Goal: Information Seeking & Learning: Understand process/instructions

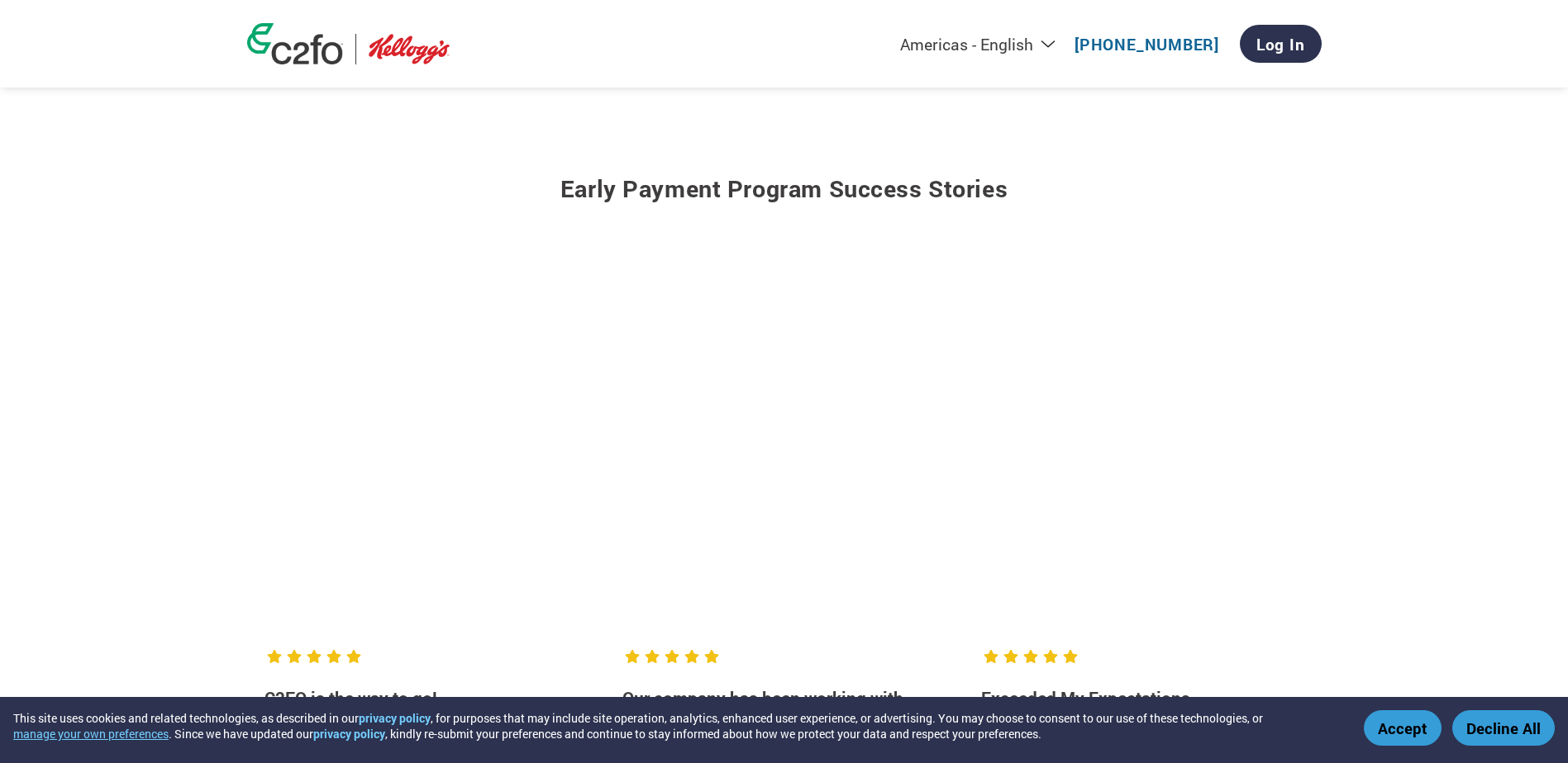
scroll to position [2478, 0]
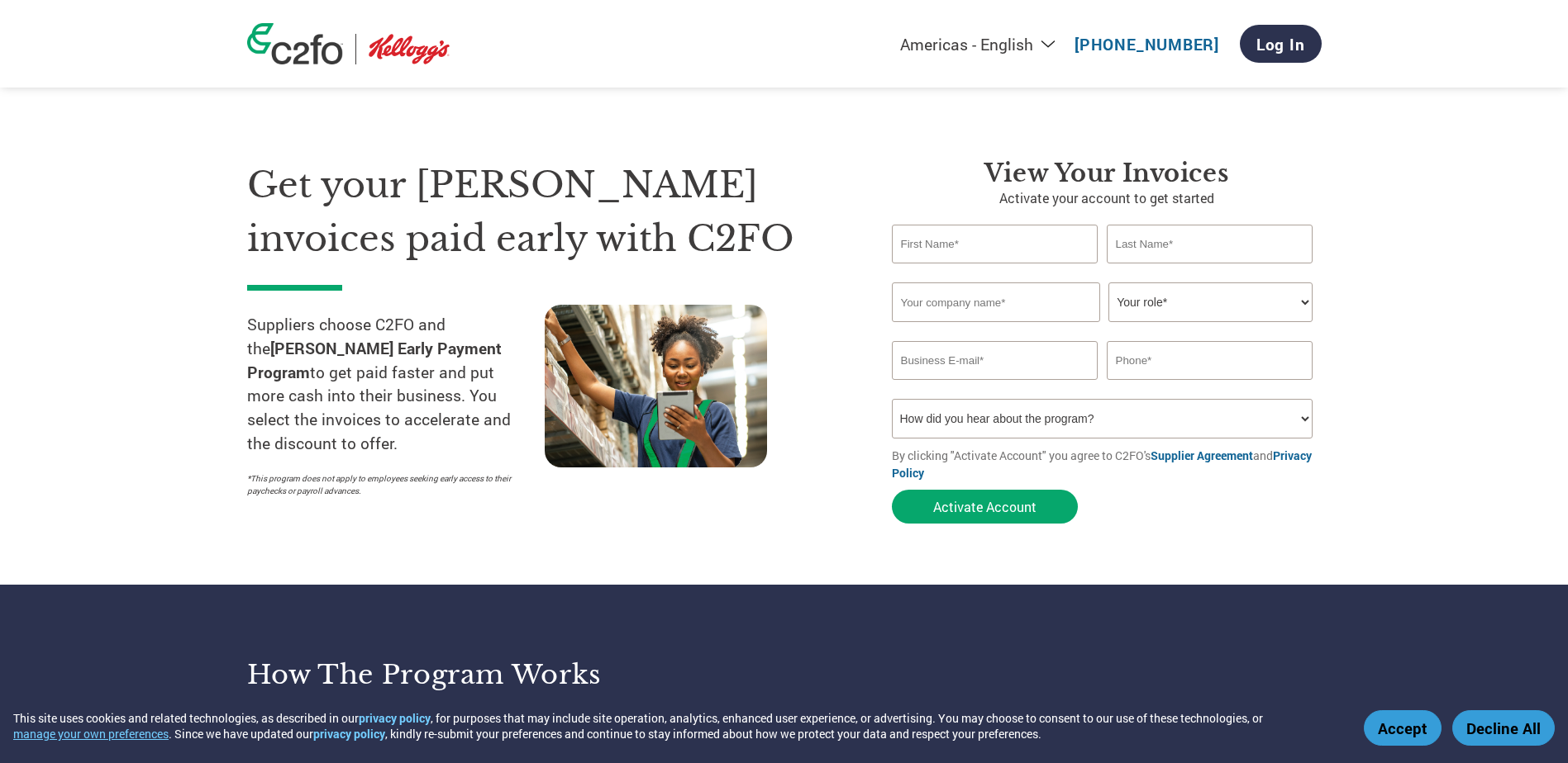
click at [220, 510] on section "Get your Kellogg invoices paid early with C2FO Suppliers choose C2FO and the Ke…" at bounding box center [784, 325] width 1568 height 518
drag, startPoint x: 383, startPoint y: 466, endPoint x: 248, endPoint y: 446, distance: 136.5
click at [248, 446] on div "Suppliers choose C2FO and the Kellogg Early Payment Program to get paid faster …" at bounding box center [396, 405] width 297 height 200
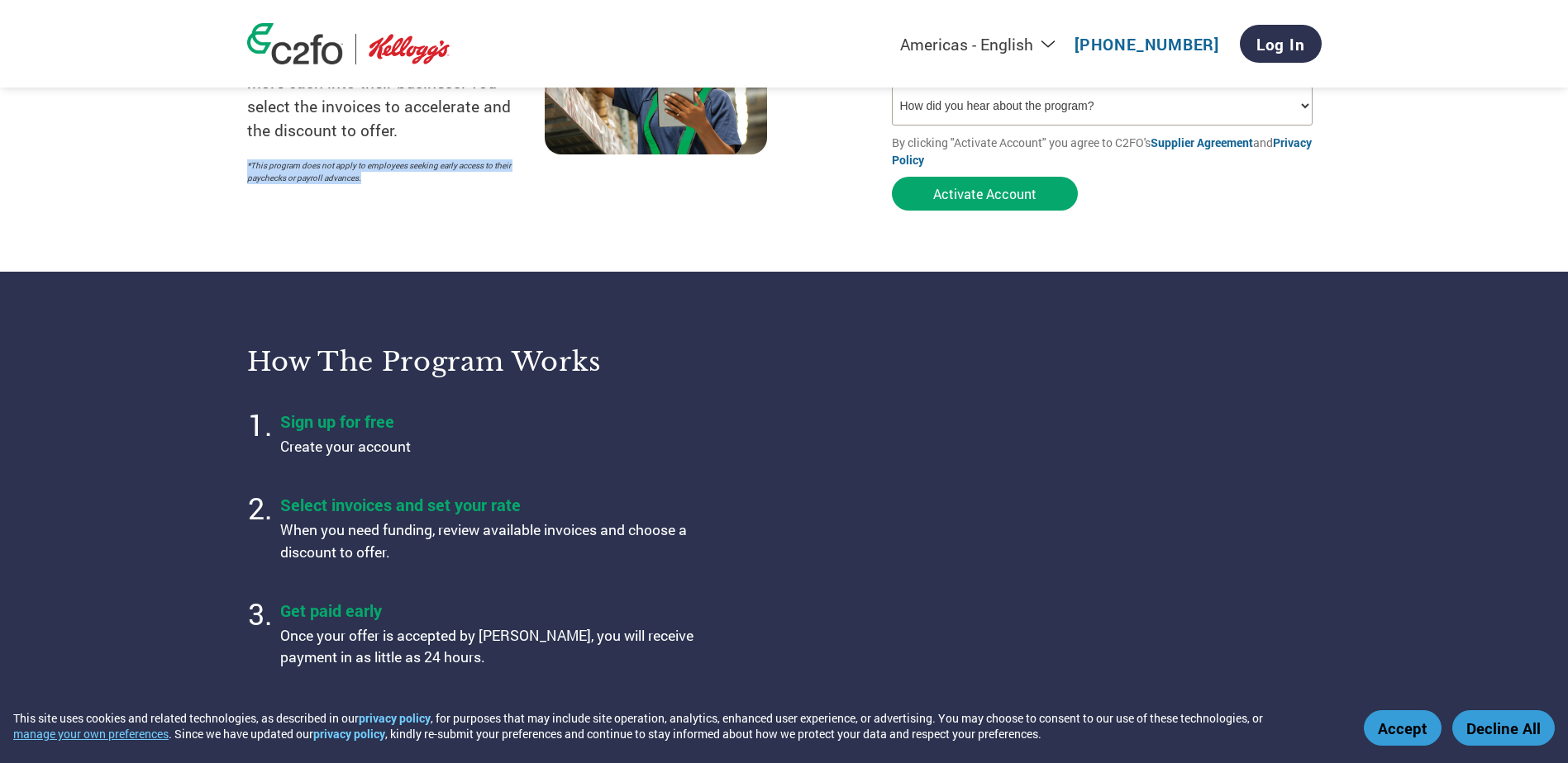
scroll to position [496, 0]
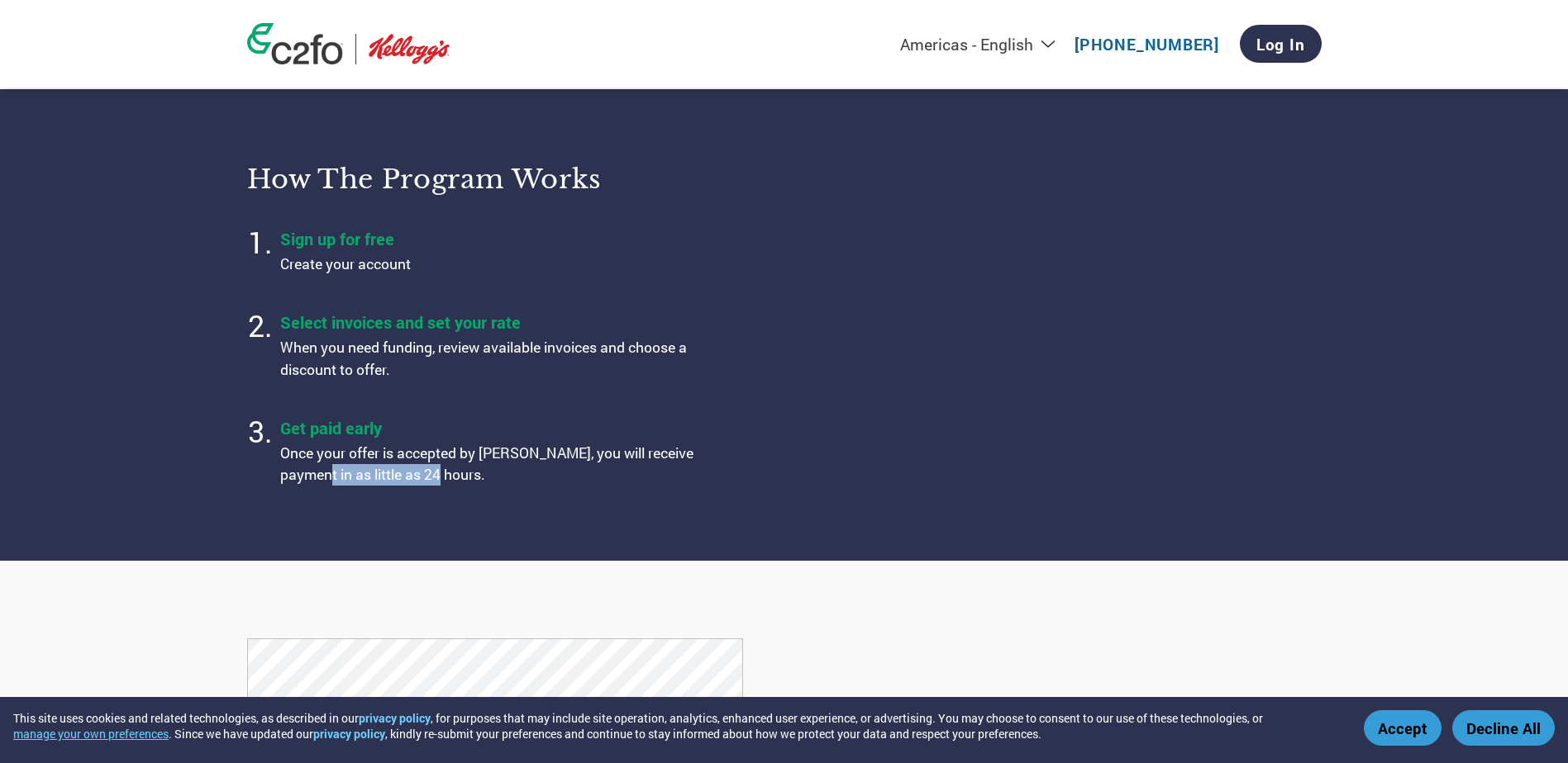
drag, startPoint x: 485, startPoint y: 476, endPoint x: 367, endPoint y: 470, distance: 118.2
click at [367, 470] on p "Once your offer is accepted by [PERSON_NAME], you will receive payment in as li…" at bounding box center [487, 465] width 413 height 44
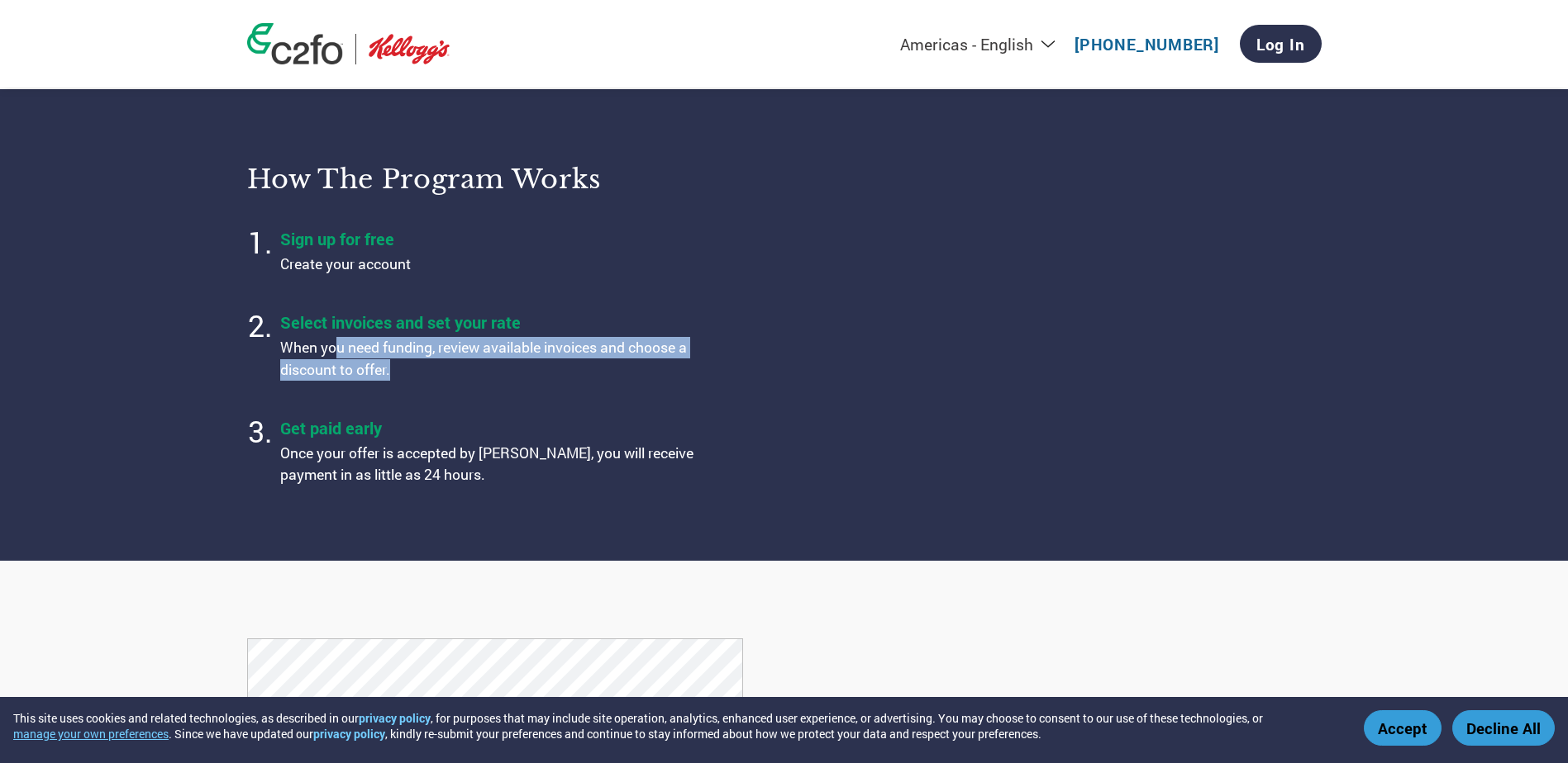
drag, startPoint x: 422, startPoint y: 377, endPoint x: 339, endPoint y: 341, distance: 90.5
click at [339, 341] on p "When you need funding, review available invoices and choose a discount to offer." at bounding box center [487, 358] width 413 height 44
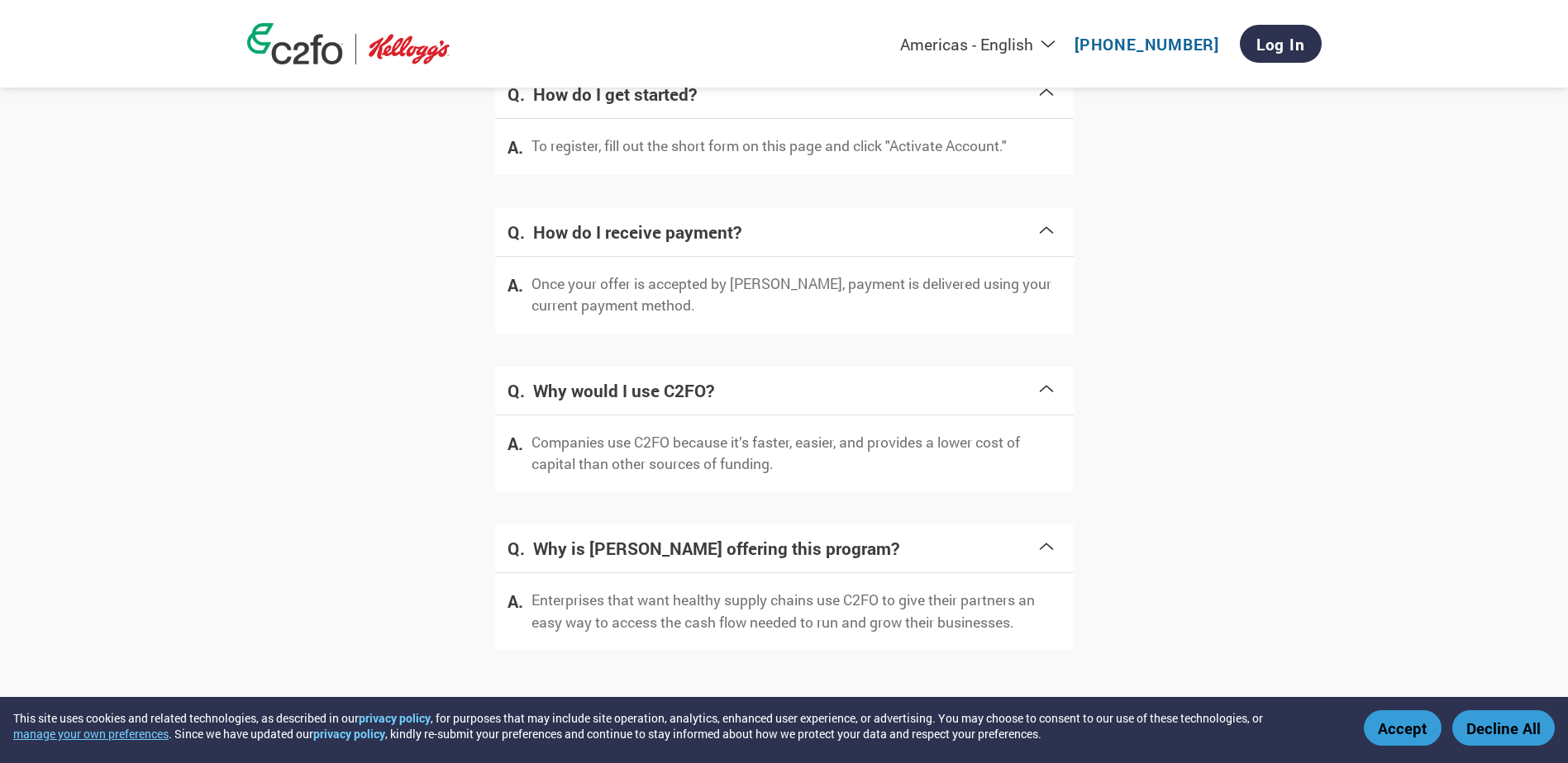
scroll to position [3186, 0]
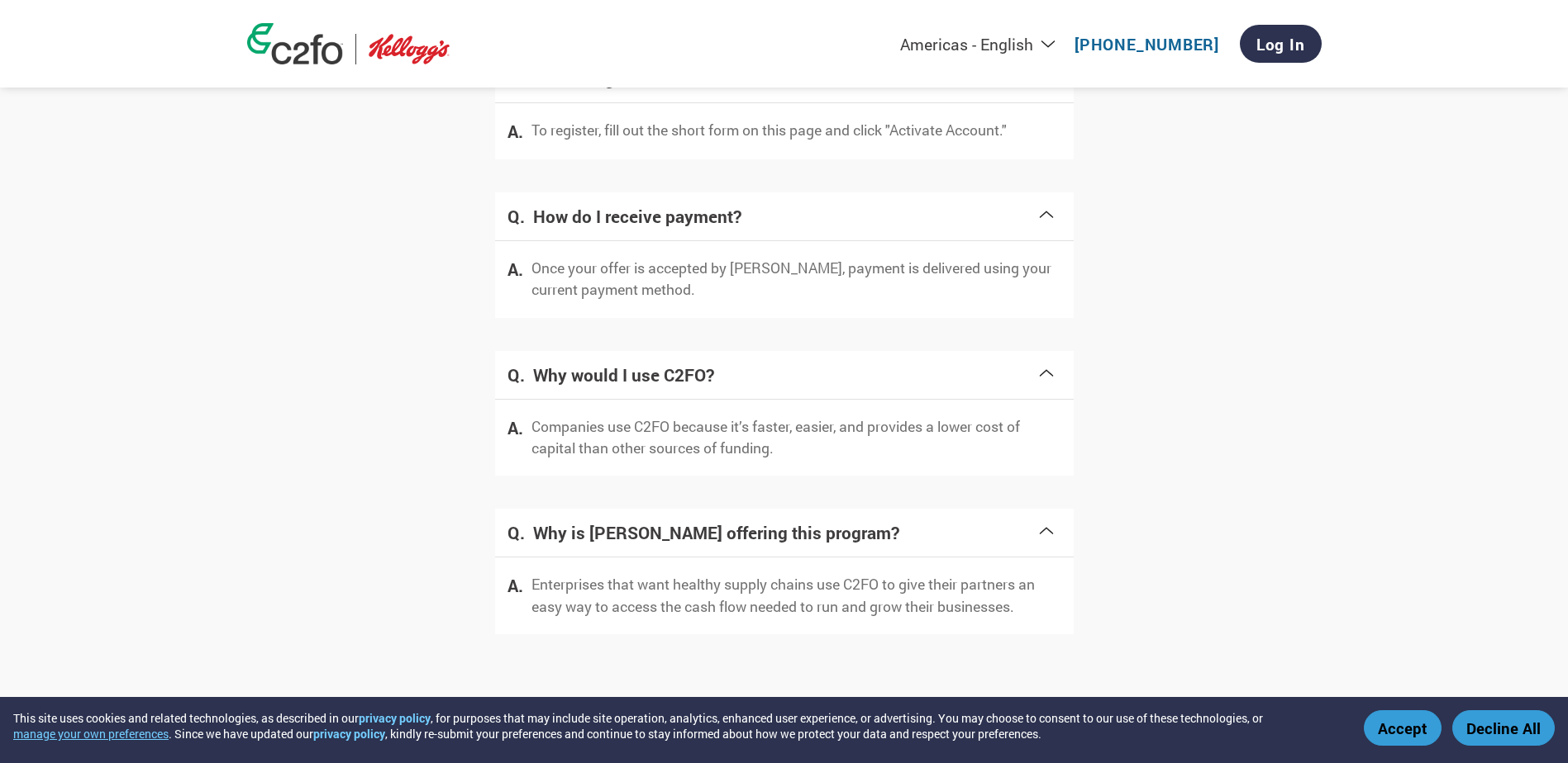
click at [1045, 533] on span at bounding box center [1046, 529] width 20 height 24
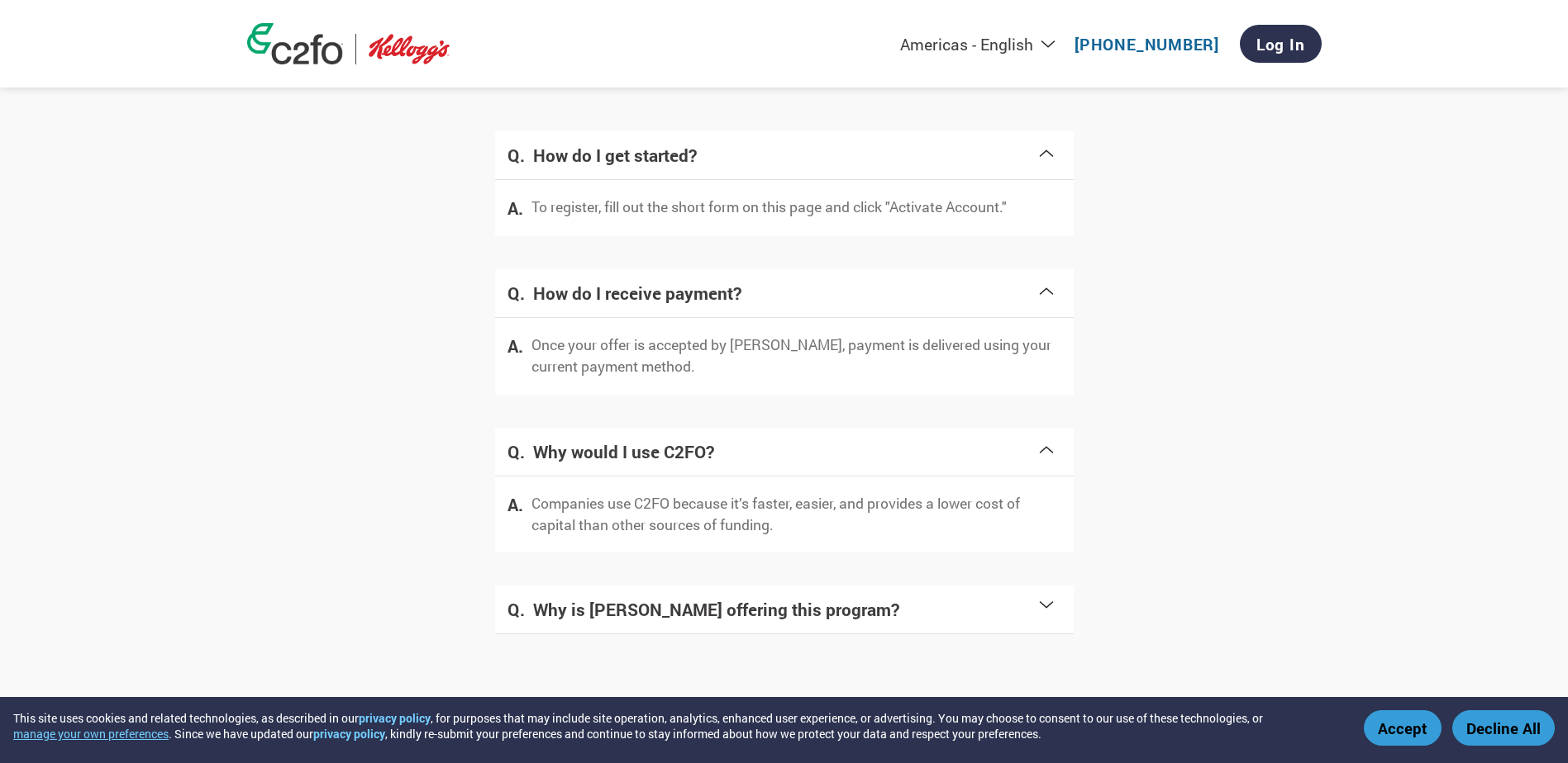
scroll to position [3109, 0]
click at [700, 610] on h4 "Why is [PERSON_NAME] offering this program?" at bounding box center [784, 610] width 504 height 24
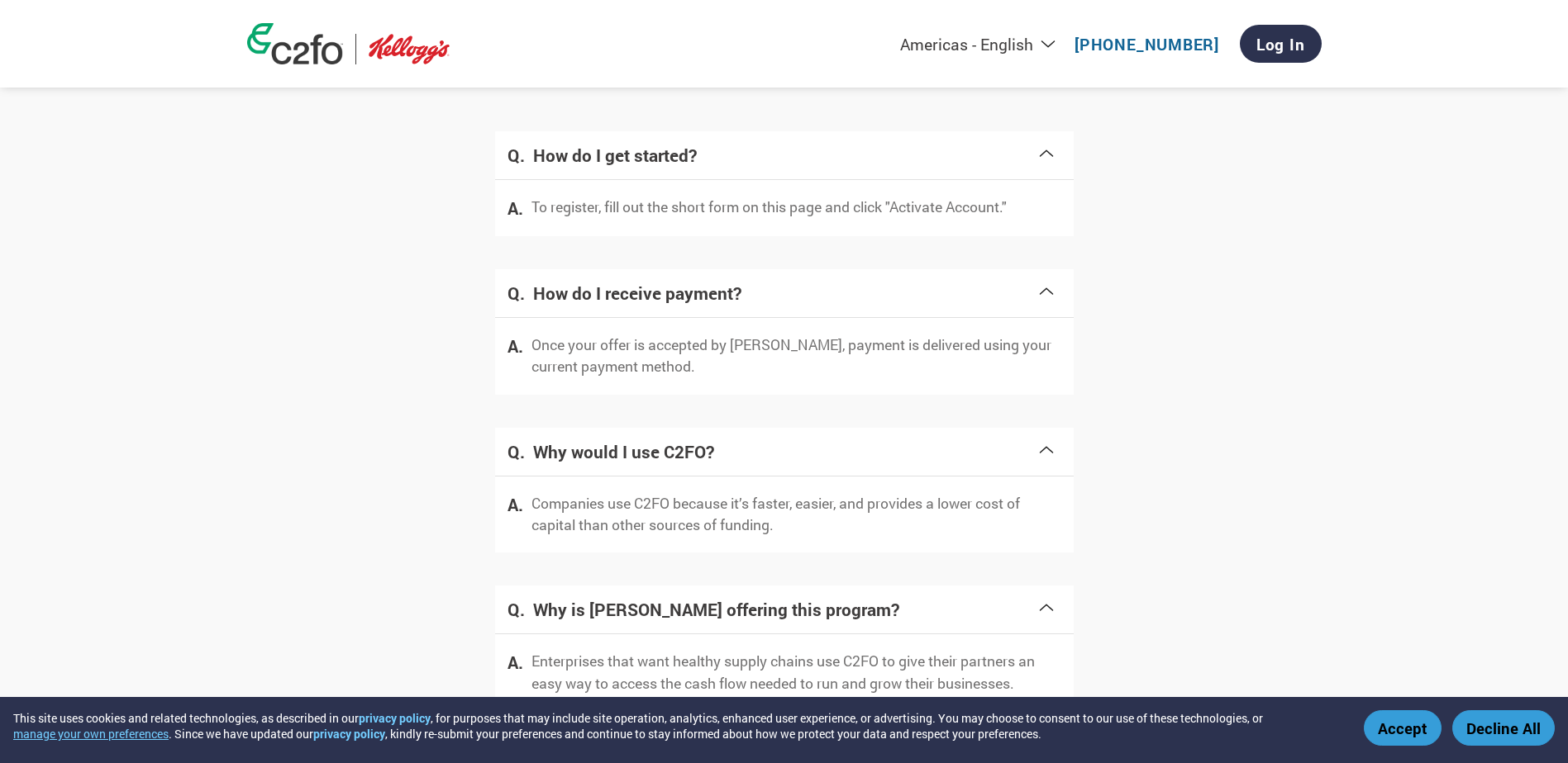
scroll to position [3186, 0]
